Goal: Task Accomplishment & Management: Complete application form

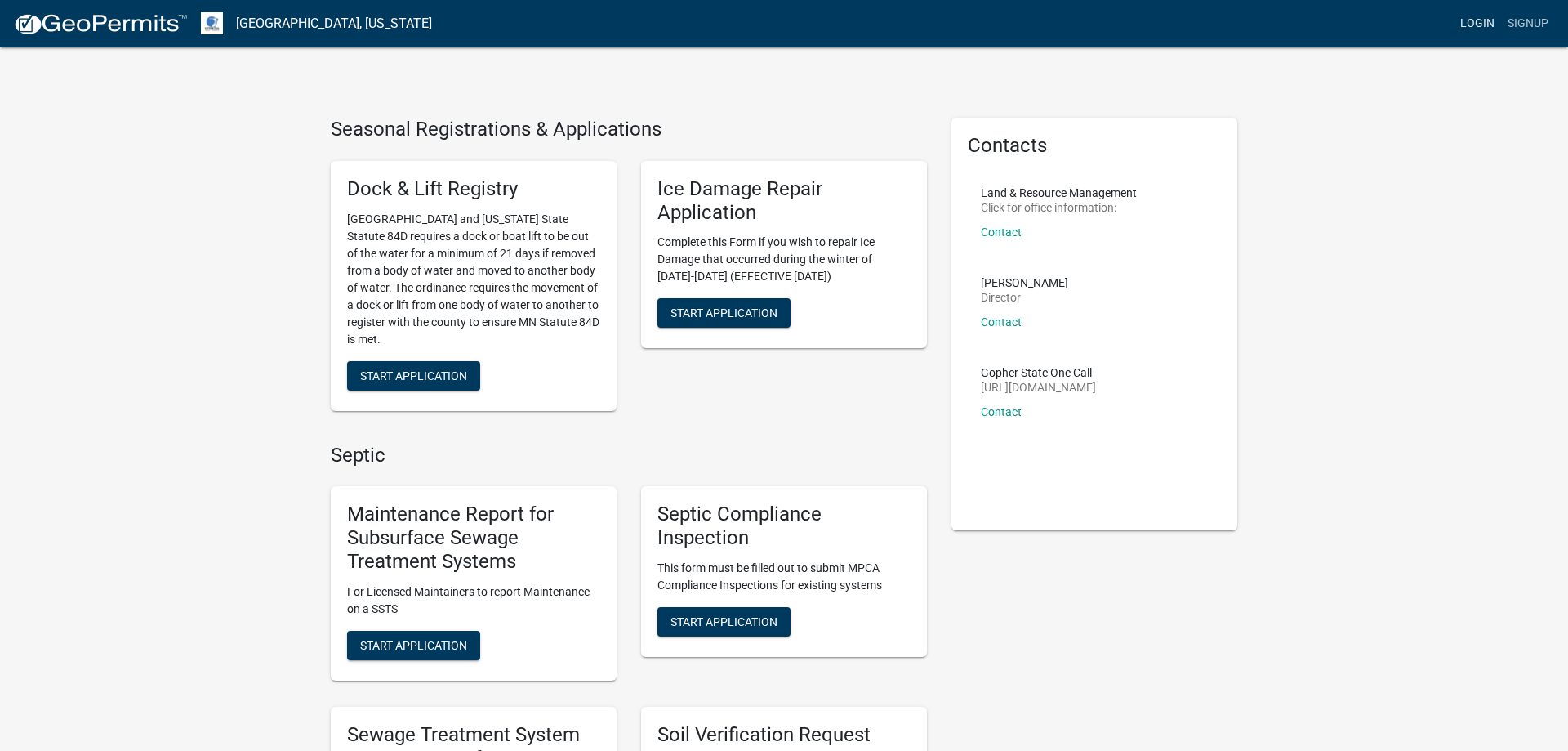
click at [1476, 22] on link "Login" at bounding box center [1477, 23] width 47 height 31
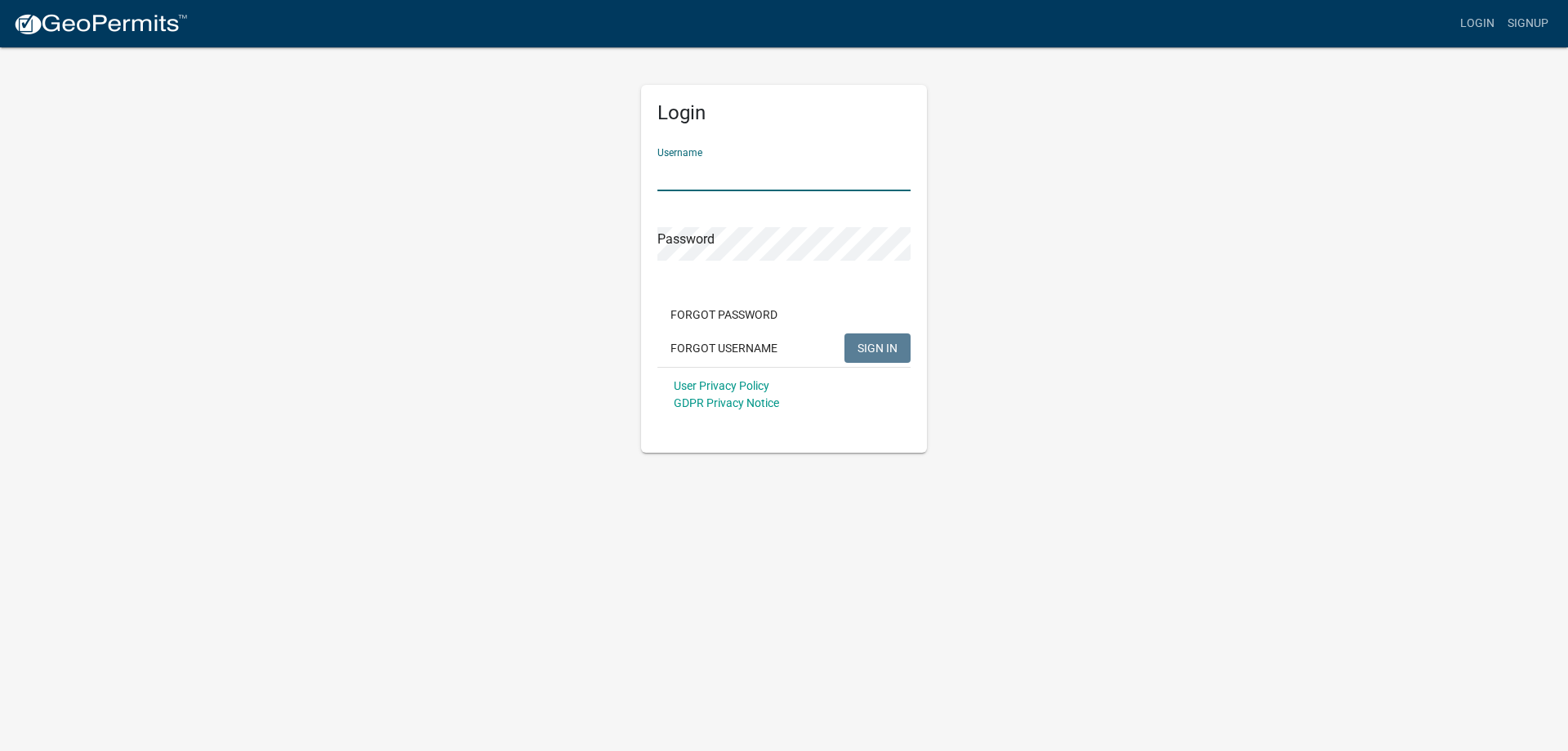
click at [743, 180] on input "Username" at bounding box center [784, 175] width 254 height 34
type input "MJevne"
click at [869, 346] on span "SIGN IN" at bounding box center [877, 346] width 40 height 13
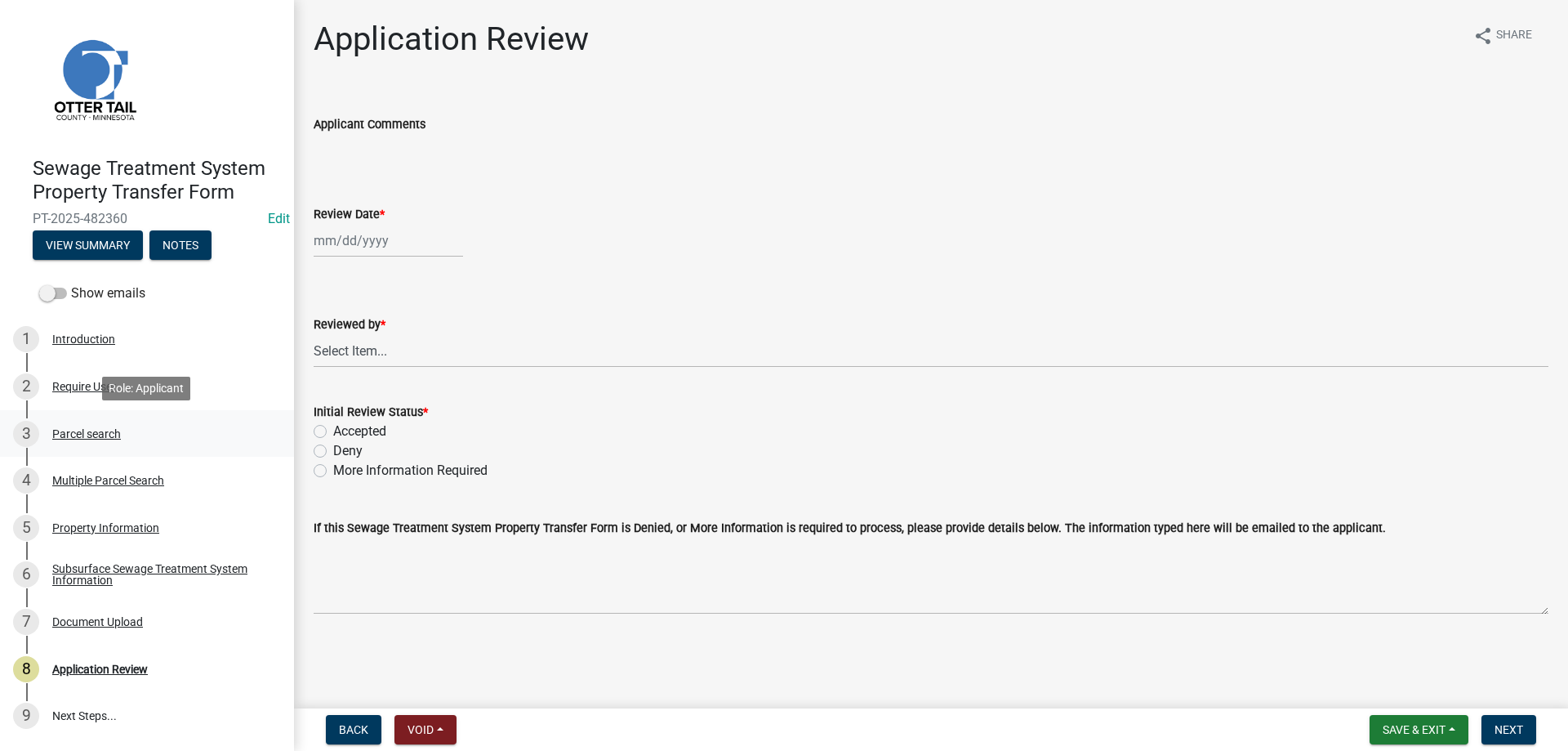
click at [81, 432] on div "Parcel search" at bounding box center [87, 433] width 69 height 12
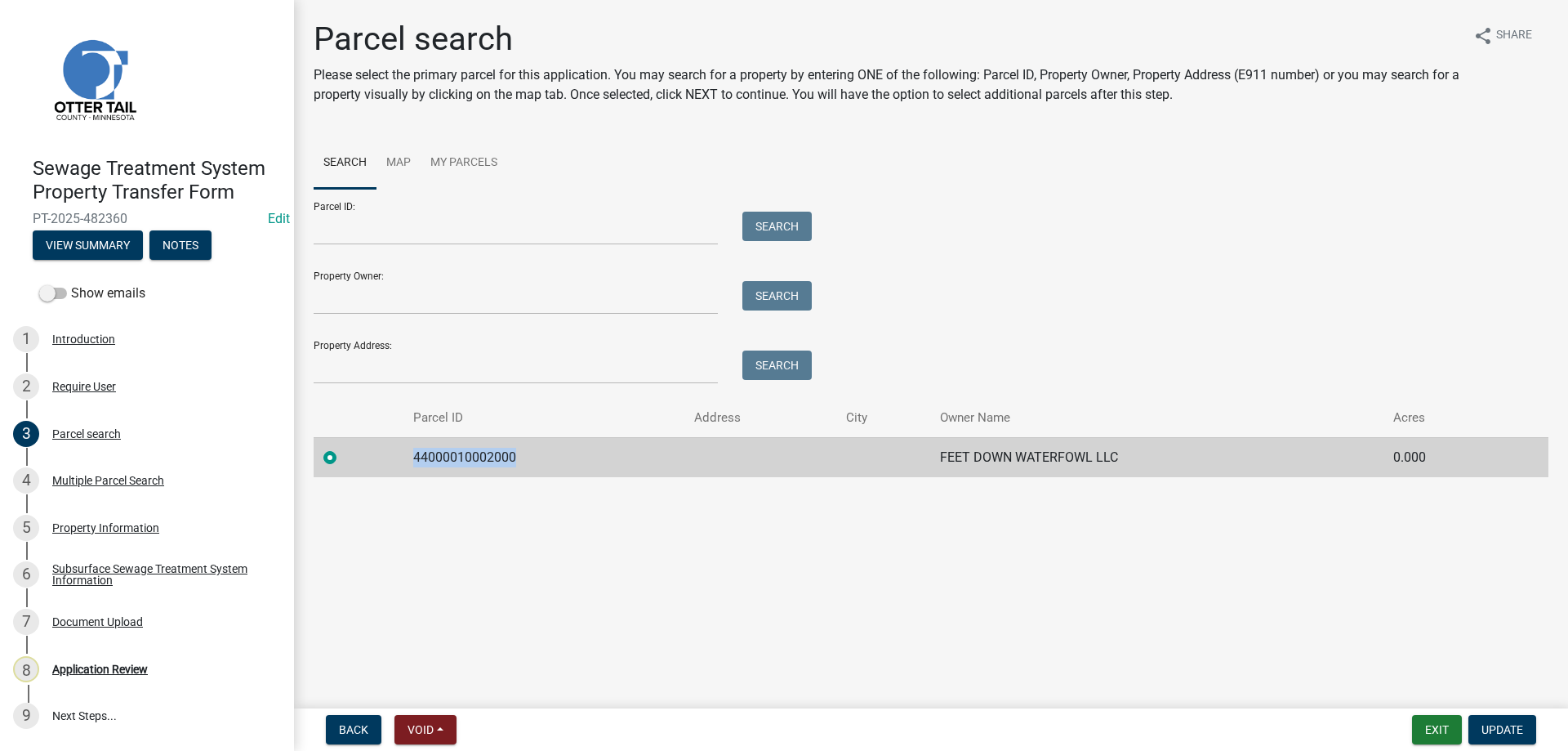
drag, startPoint x: 514, startPoint y: 459, endPoint x: 406, endPoint y: 460, distance: 108.0
click at [406, 460] on td "44000010002000" at bounding box center [544, 456] width 281 height 40
copy td "44000010002000"
click at [87, 528] on div "Property Information" at bounding box center [106, 527] width 107 height 12
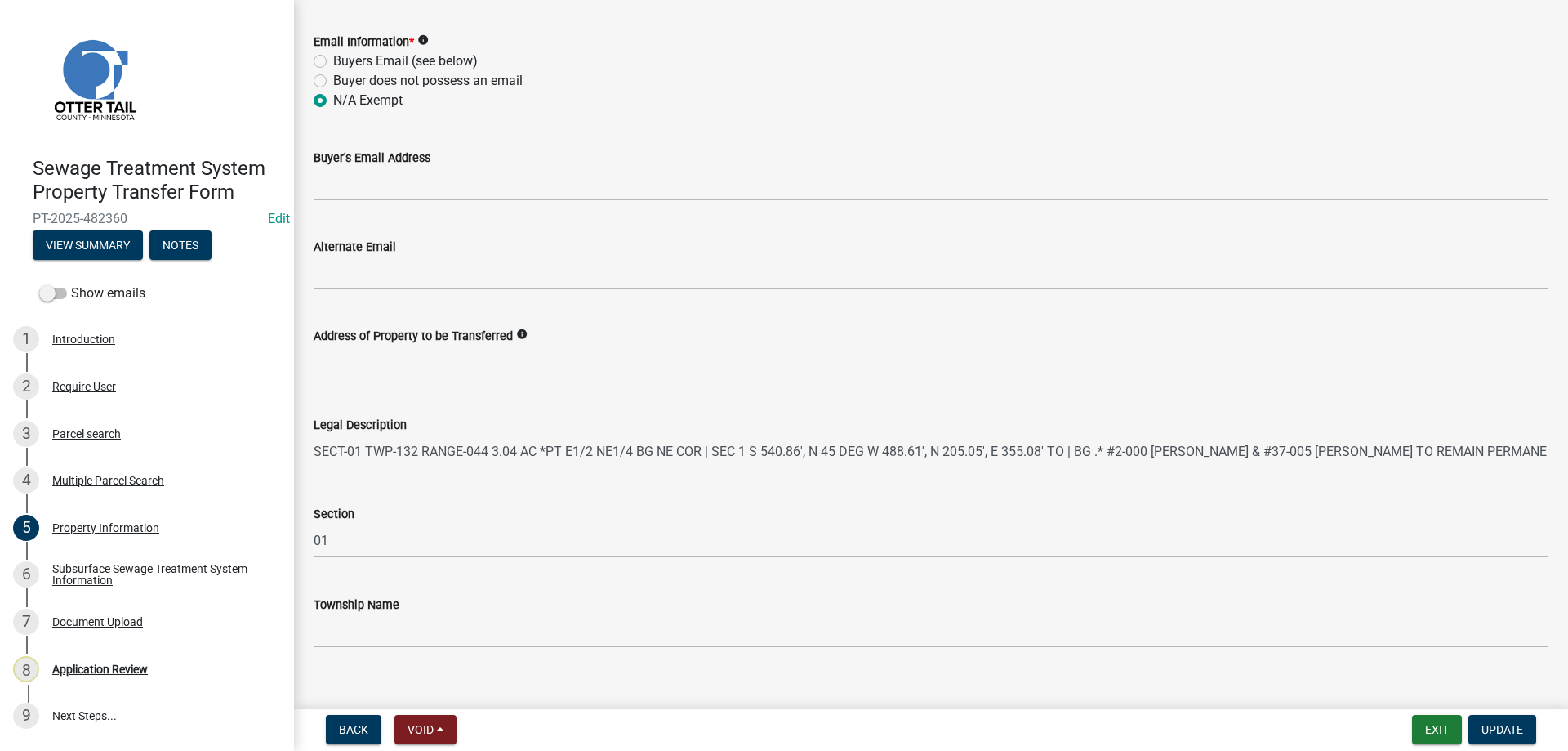
scroll to position [725, 0]
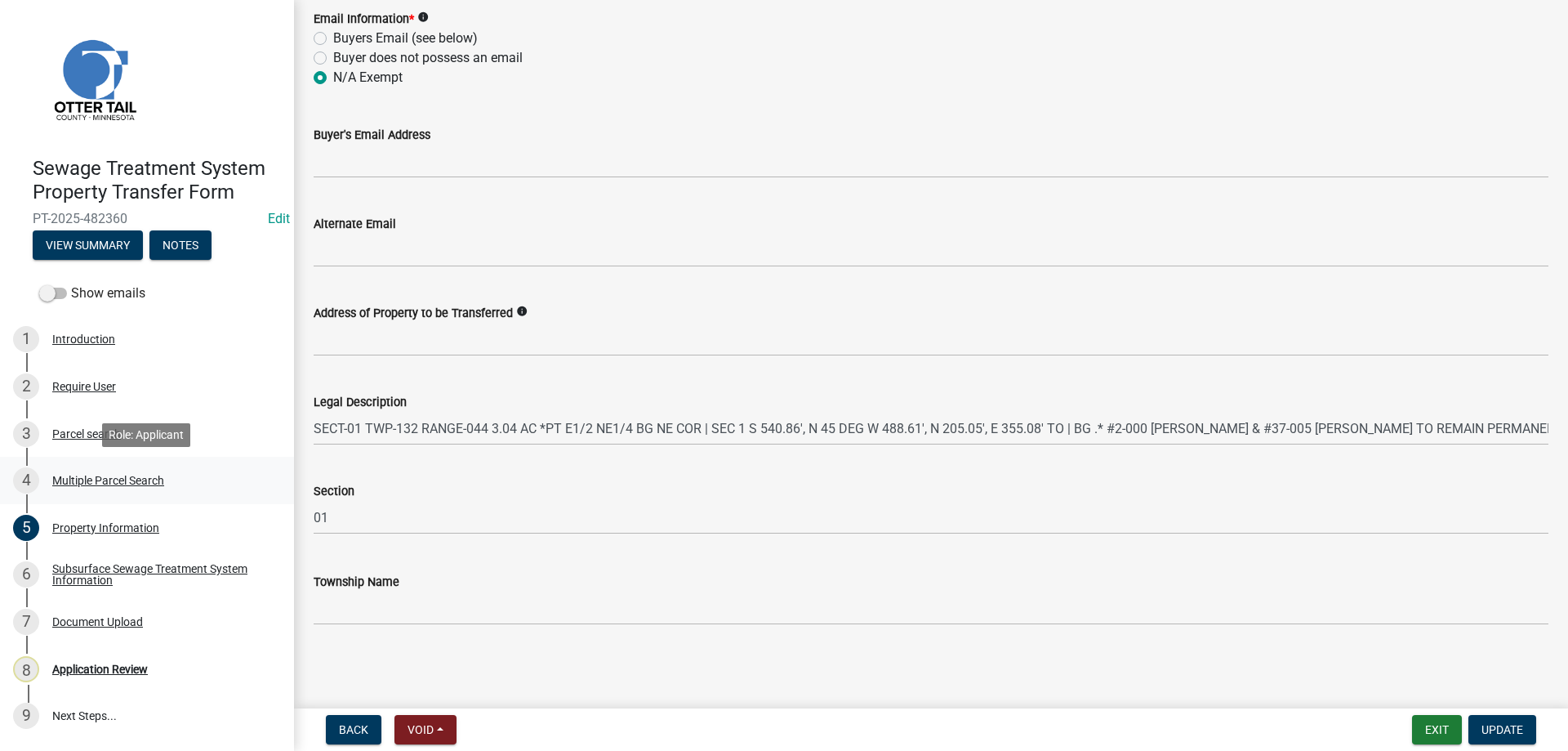
click at [88, 476] on div "Multiple Parcel Search" at bounding box center [108, 480] width 112 height 12
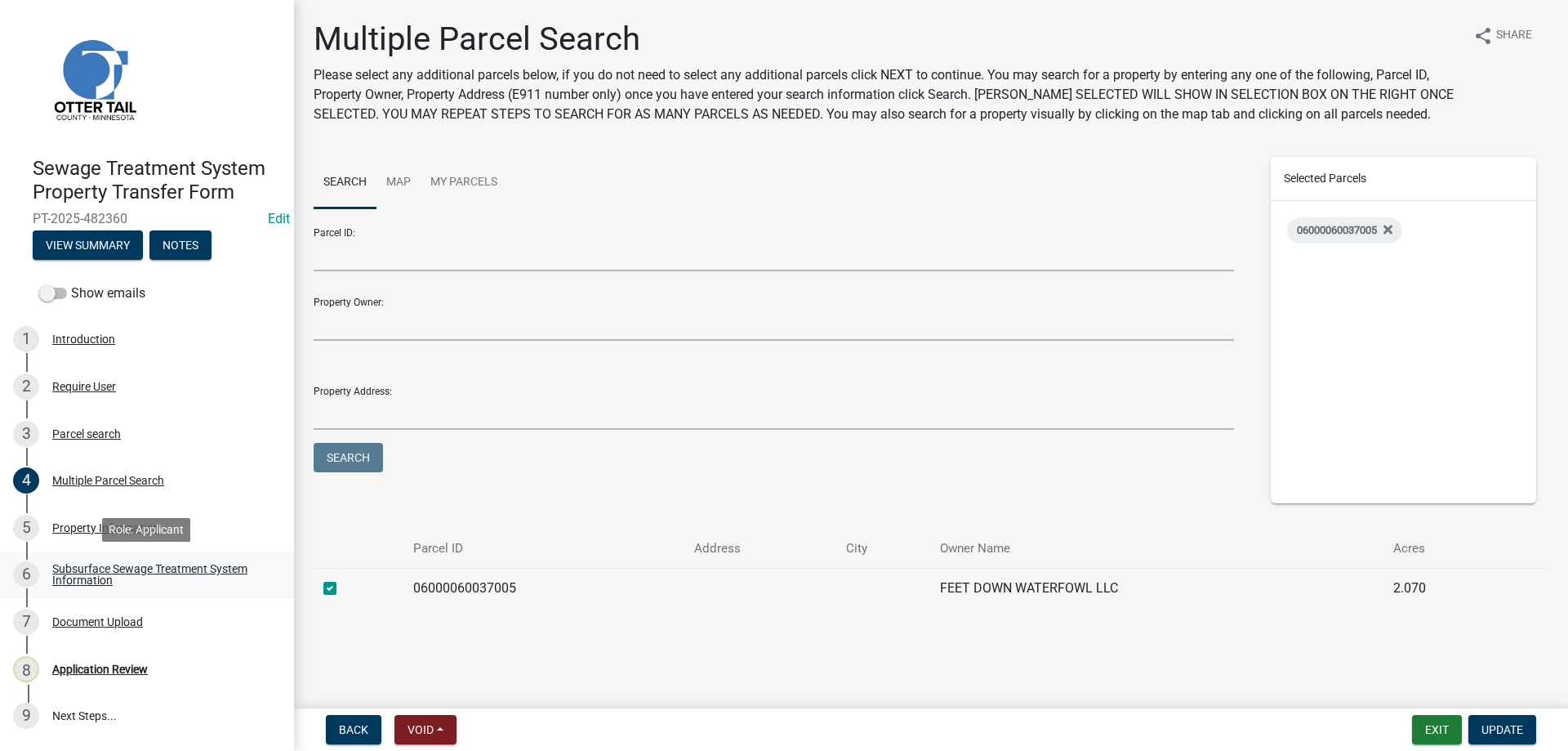
click at [74, 572] on div "Subsurface Sewage Treatment System Information" at bounding box center [160, 574] width 215 height 23
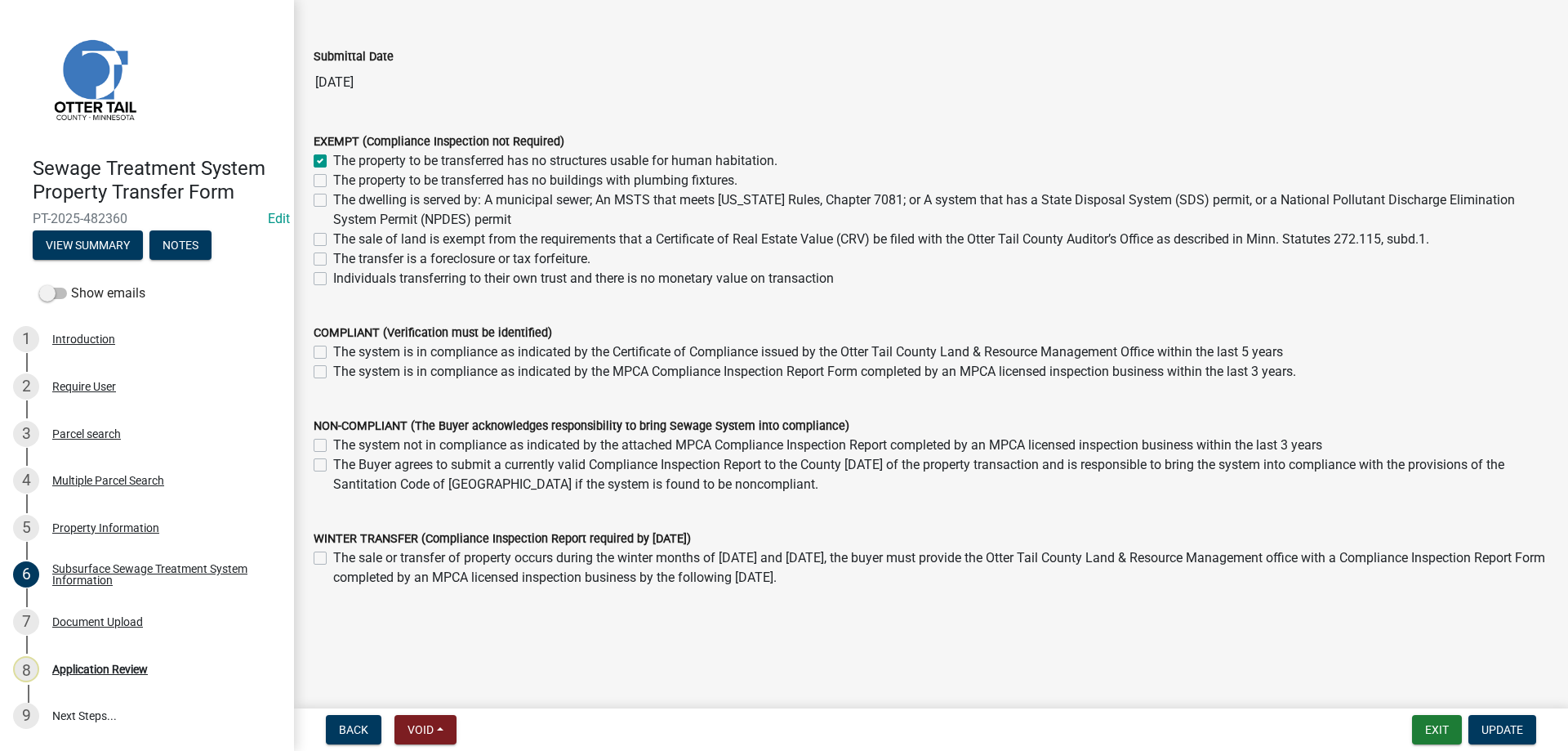
scroll to position [110, 0]
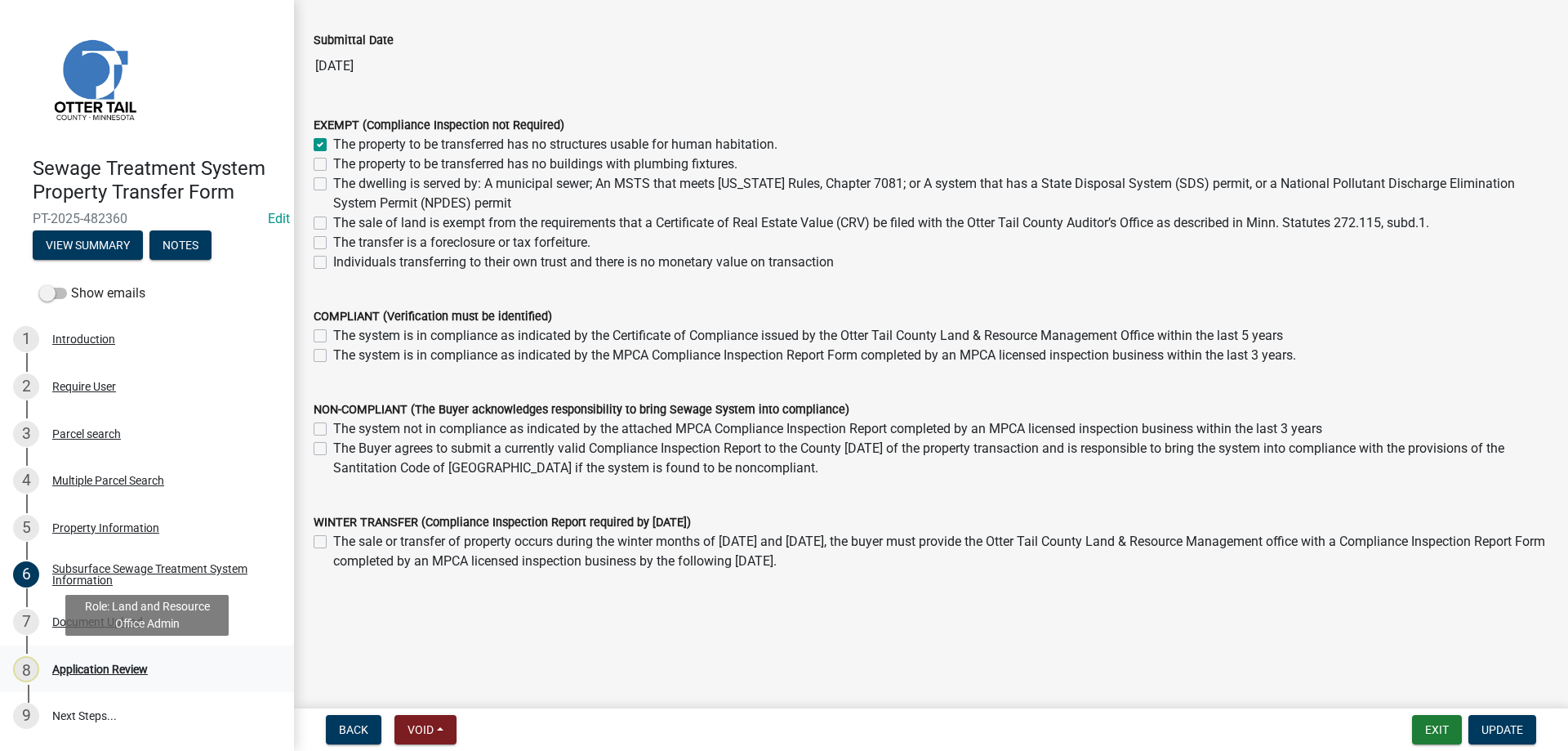
click at [69, 658] on div "8 Application Review" at bounding box center [140, 668] width 254 height 26
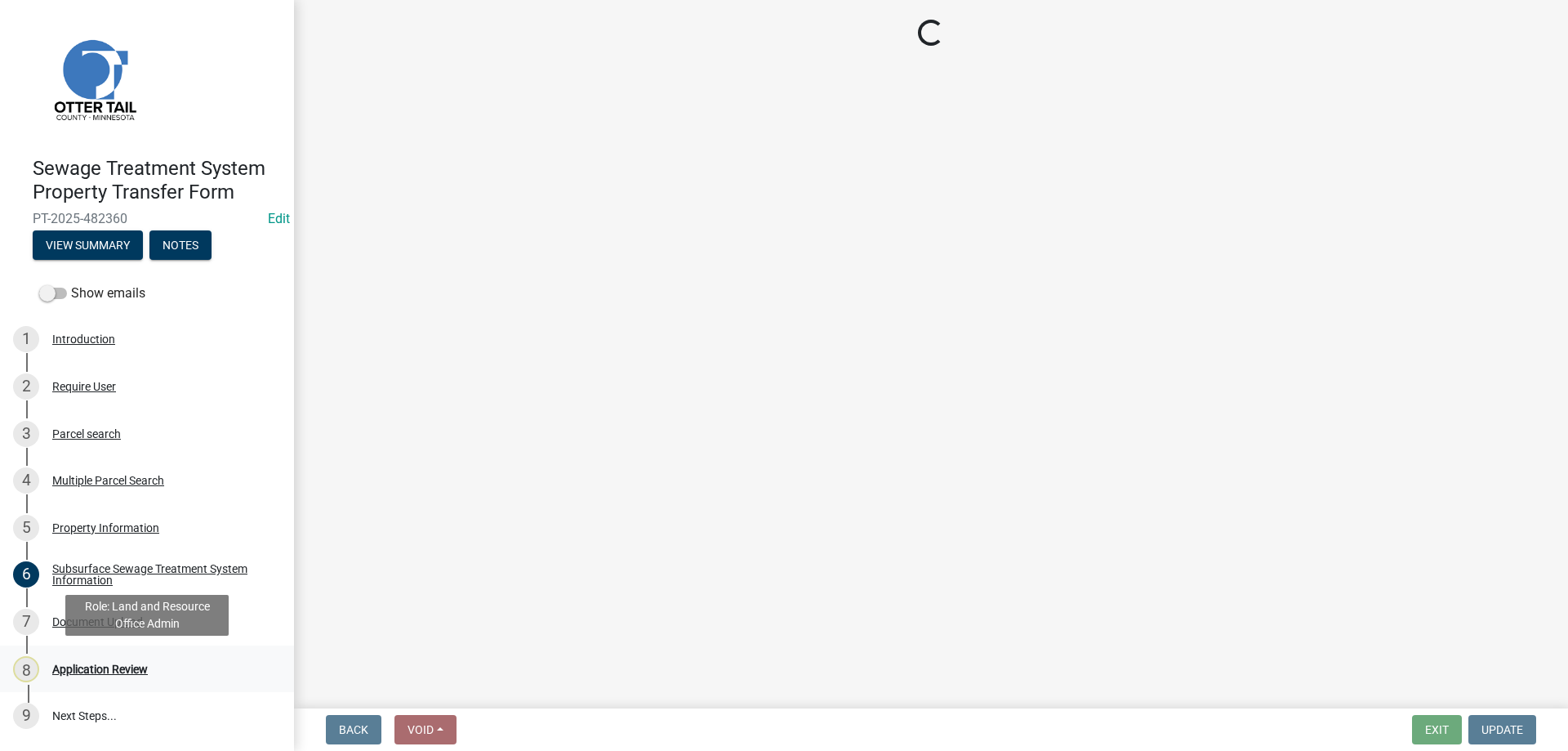
scroll to position [0, 0]
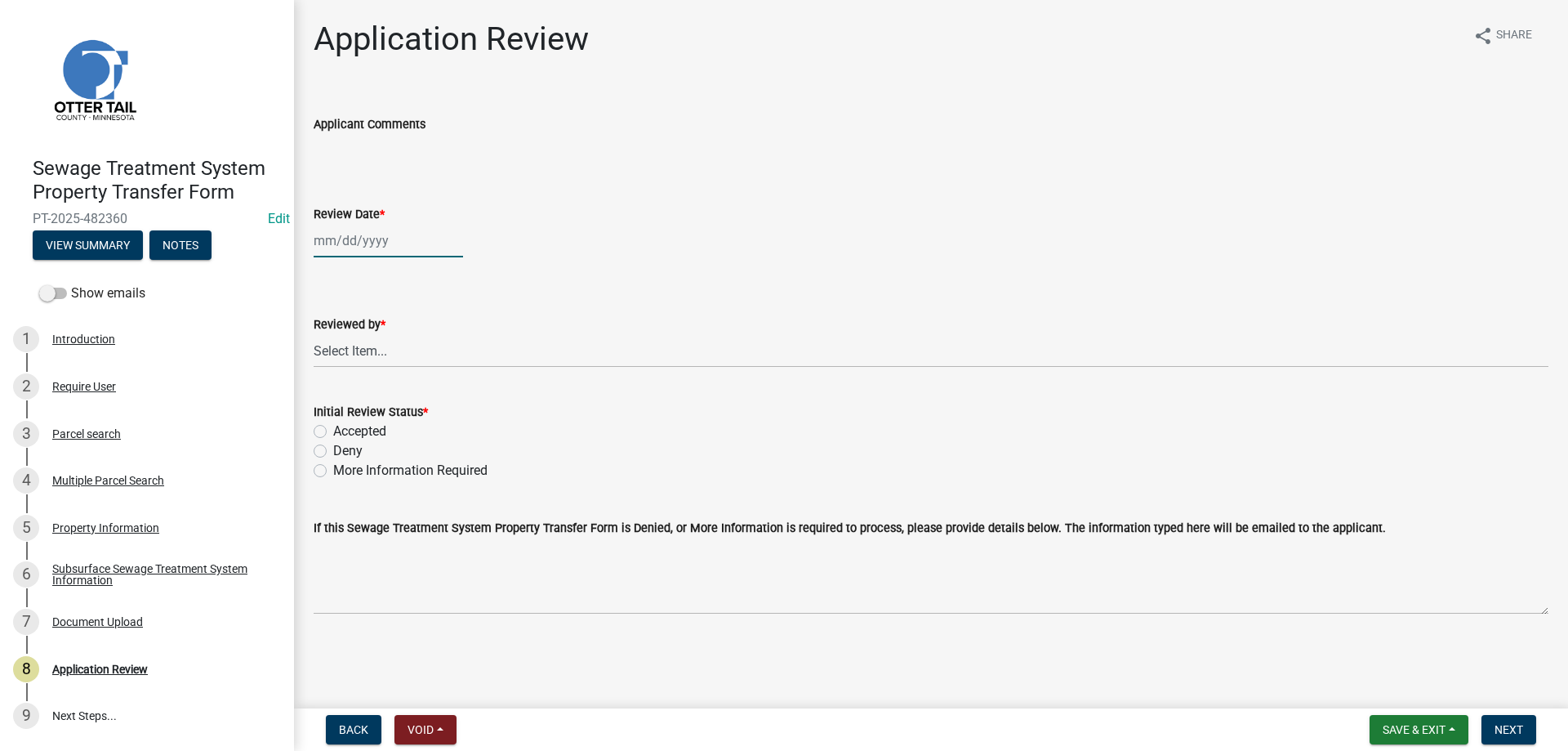
click at [349, 243] on input "Review Date *" at bounding box center [388, 241] width 149 height 34
select select "9"
select select "2025"
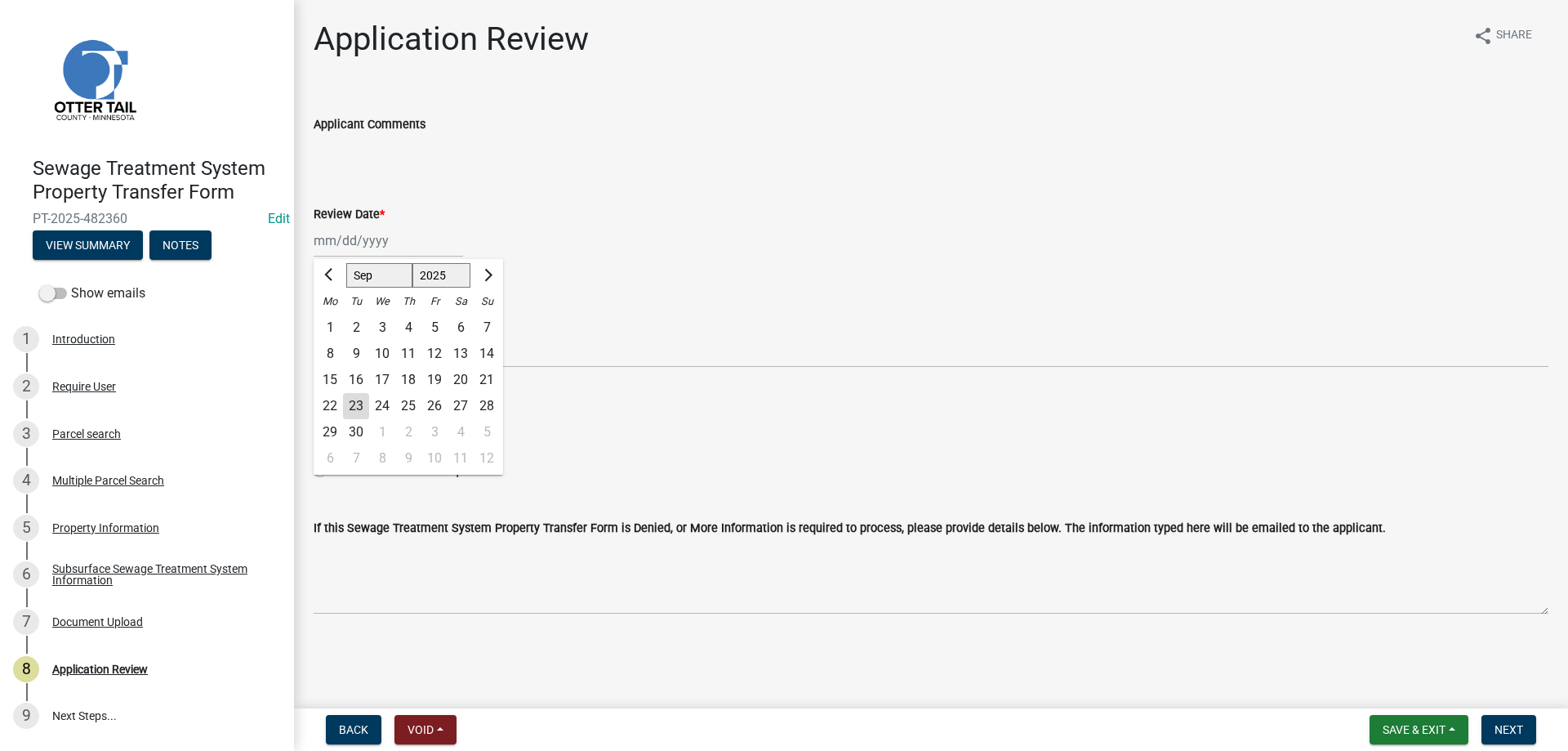
click at [356, 406] on div "23" at bounding box center [355, 405] width 26 height 26
type input "09/23/2025"
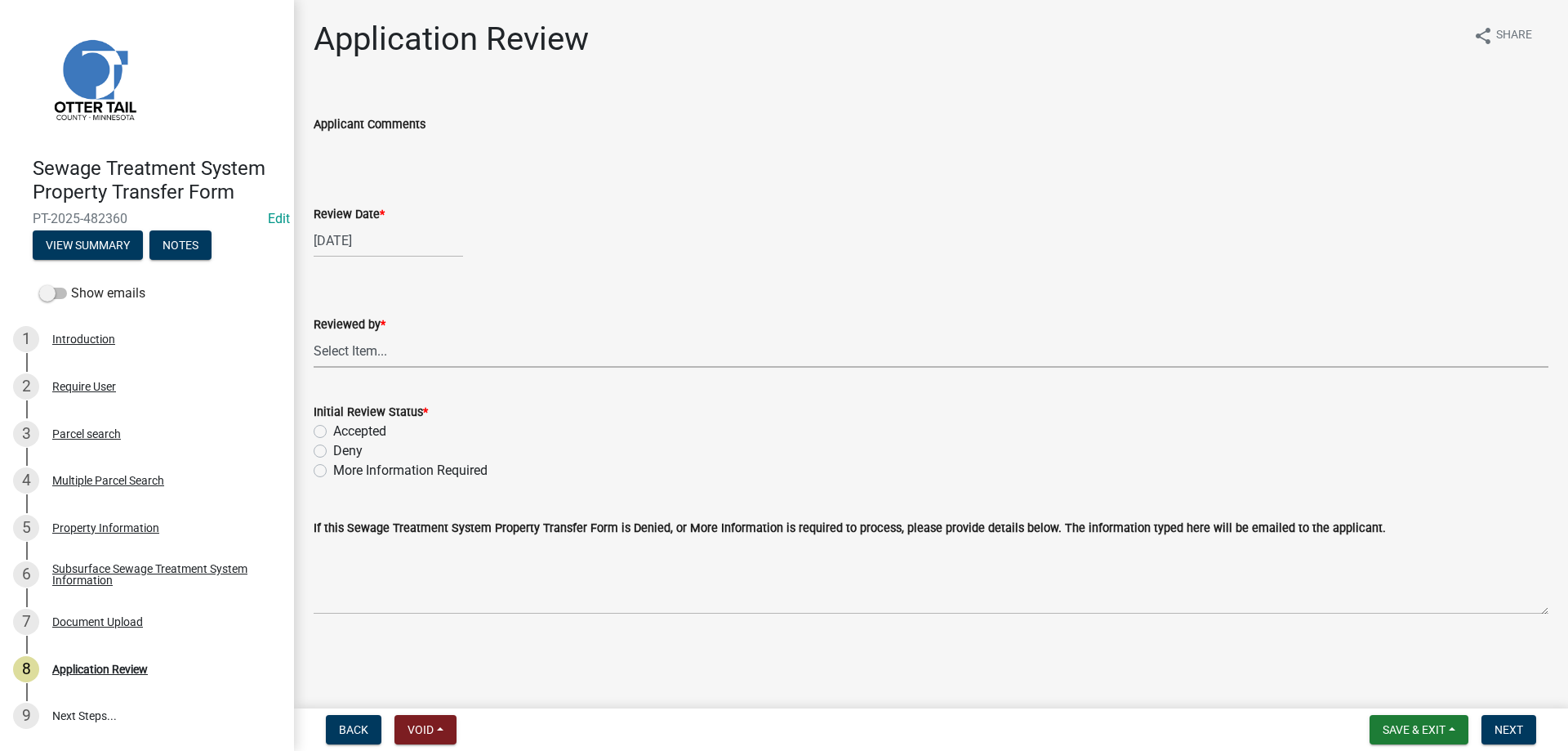
click at [313, 334] on select "Select Item... Alexis Newark Amy Busko Andrea Perales Brittany Tollefson Christ…" at bounding box center [930, 351] width 1235 height 34
click option "Michelle Jevne" at bounding box center [0, 0] width 0 height 0
select select "b4c12476-3918-4c31-b34d-126d47b866fd"
click at [333, 433] on label "Accepted" at bounding box center [359, 431] width 53 height 20
click at [333, 432] on input "Accepted" at bounding box center [338, 427] width 11 height 11
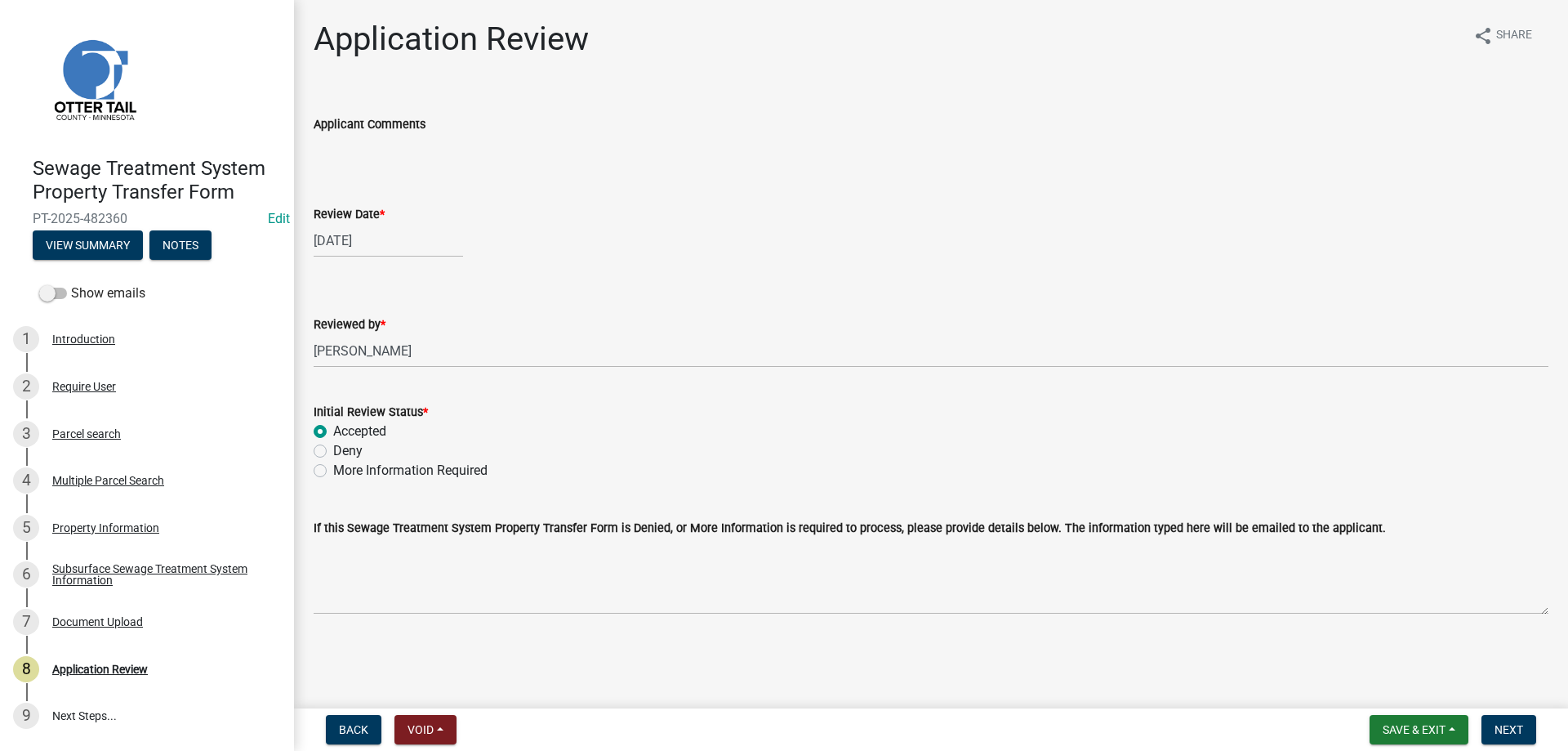
radio input "true"
click at [1505, 724] on span "Next" at bounding box center [1509, 729] width 29 height 13
